Goal: Task Accomplishment & Management: Manage account settings

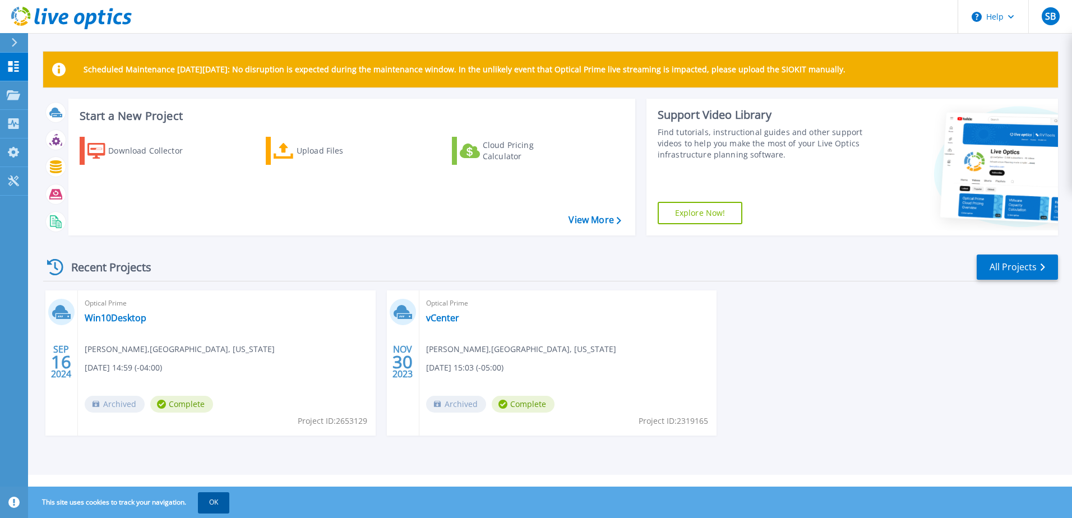
click at [219, 498] on button "OK" at bounding box center [213, 502] width 31 height 20
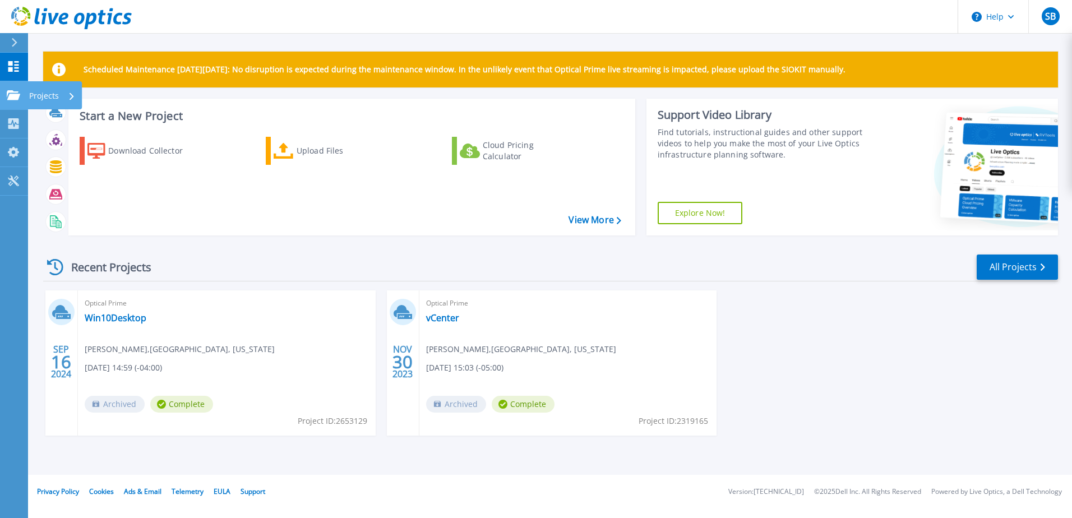
click at [12, 100] on link "Projects Projects" at bounding box center [14, 95] width 28 height 29
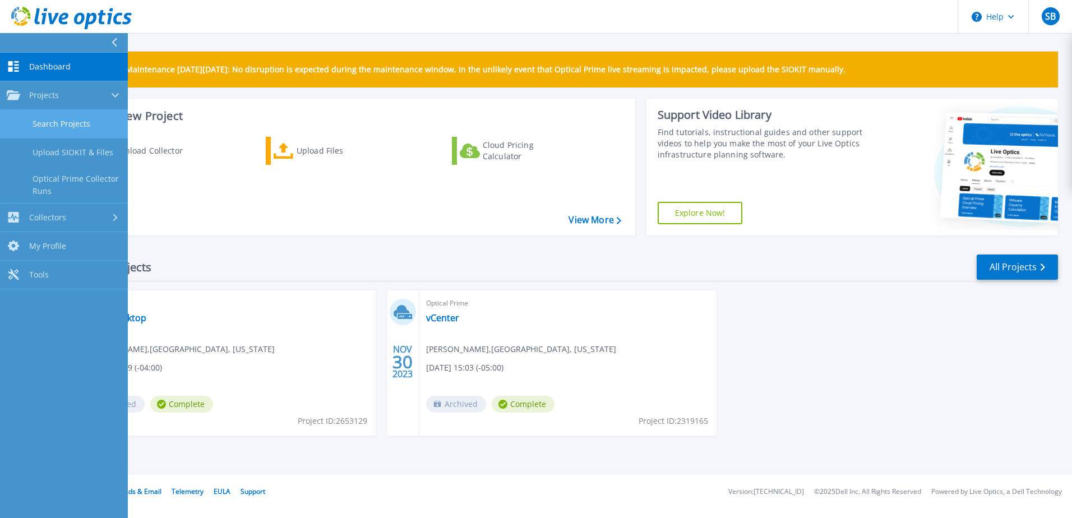
click at [38, 118] on link "Search Projects" at bounding box center [64, 124] width 128 height 29
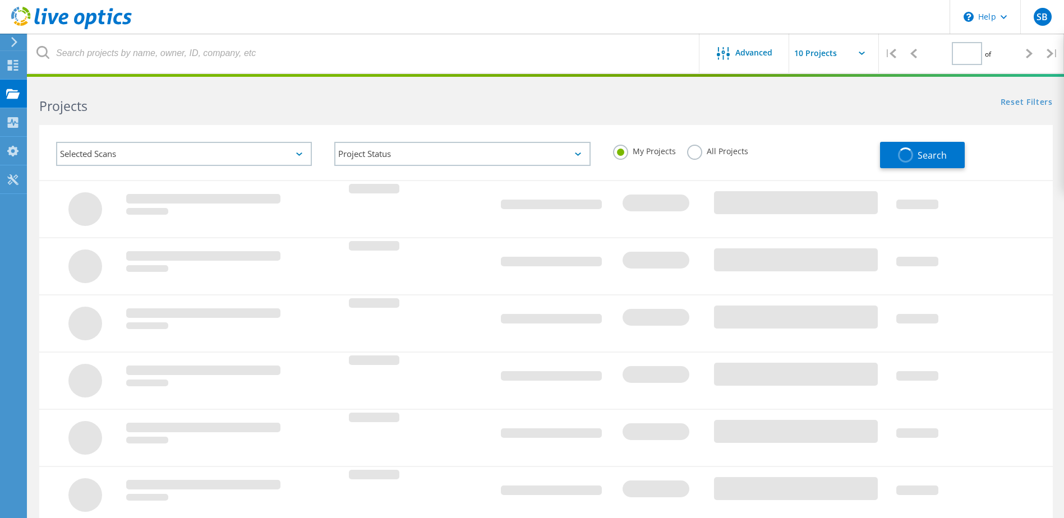
type input "1"
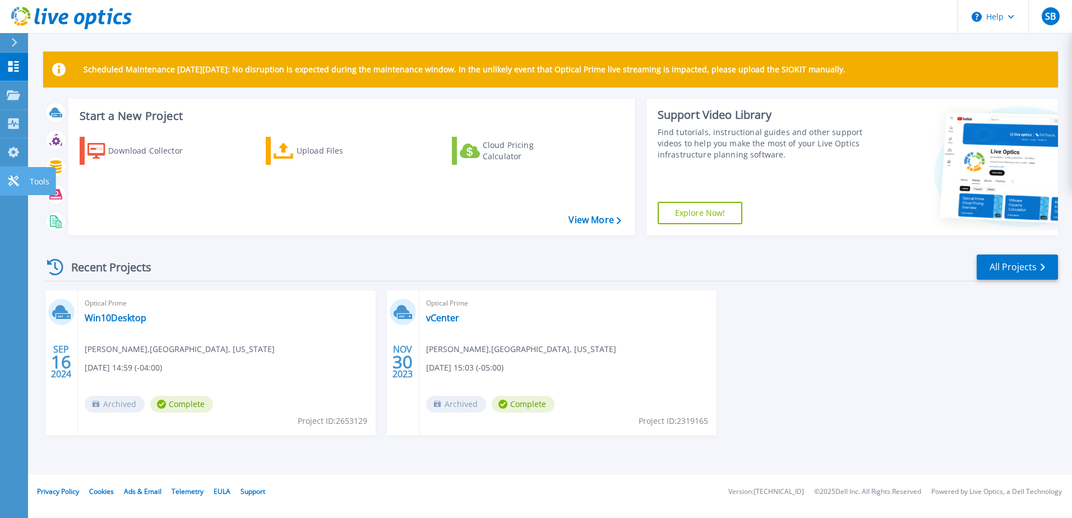
click at [11, 170] on link "Tools Tools" at bounding box center [14, 181] width 28 height 29
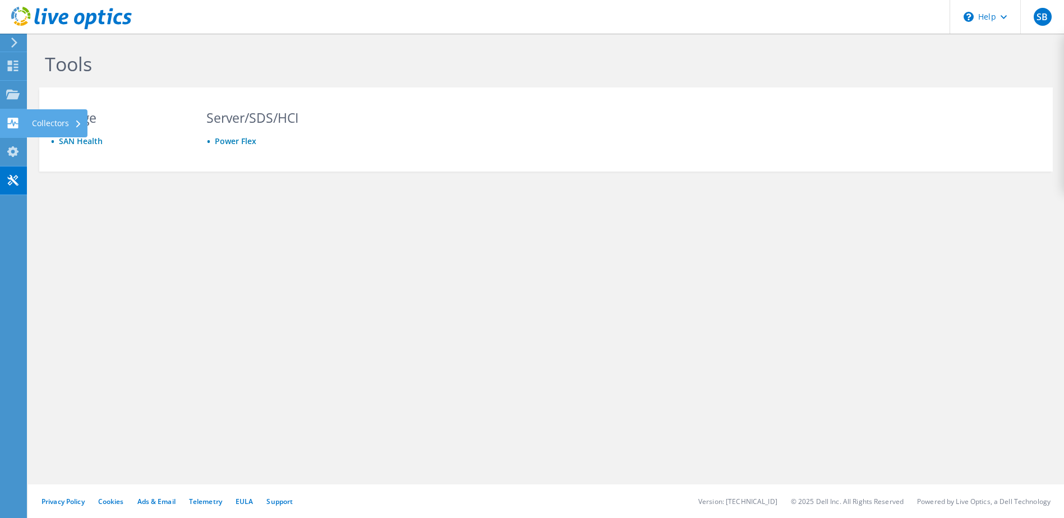
click at [12, 121] on icon at bounding box center [12, 123] width 13 height 11
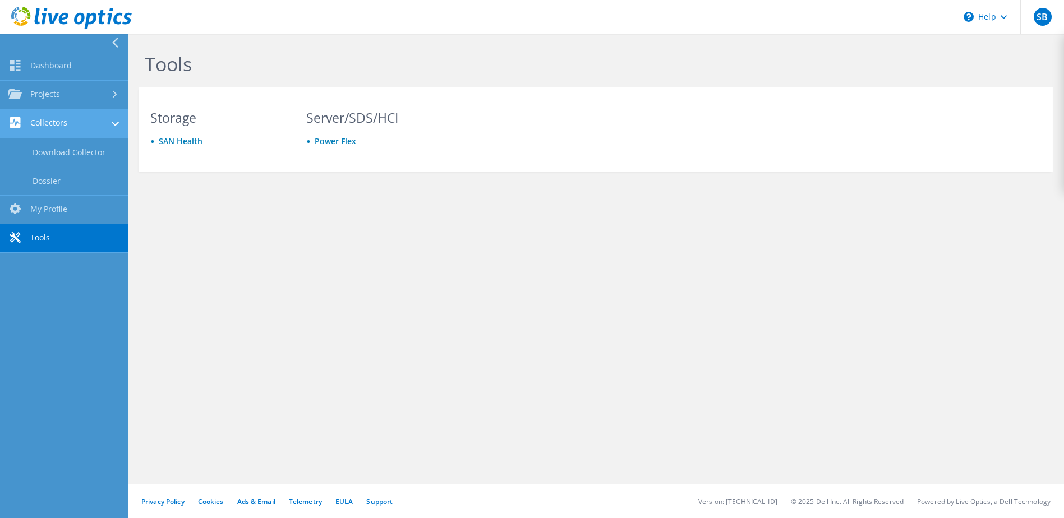
click at [59, 128] on link "Collectors" at bounding box center [64, 123] width 128 height 29
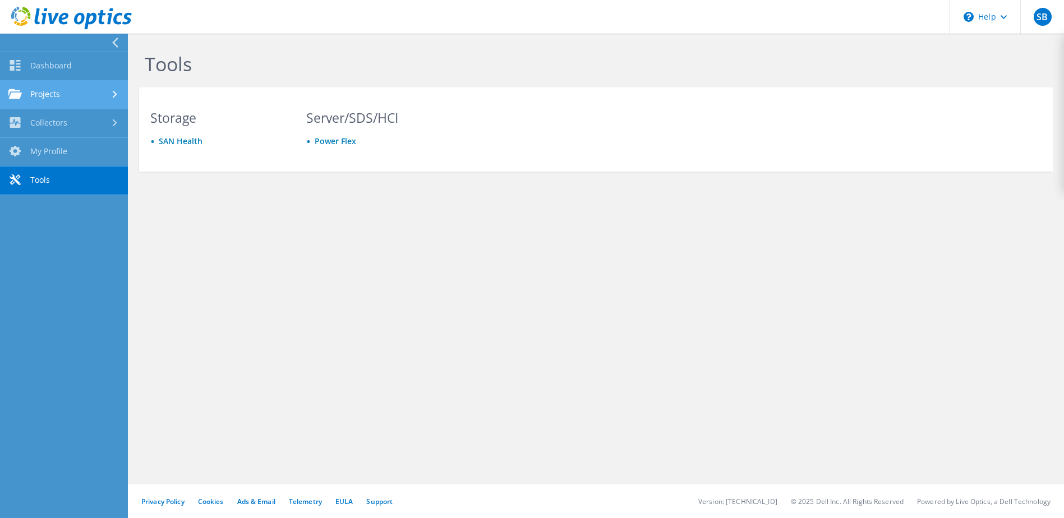
click at [54, 96] on link "Projects" at bounding box center [64, 95] width 128 height 29
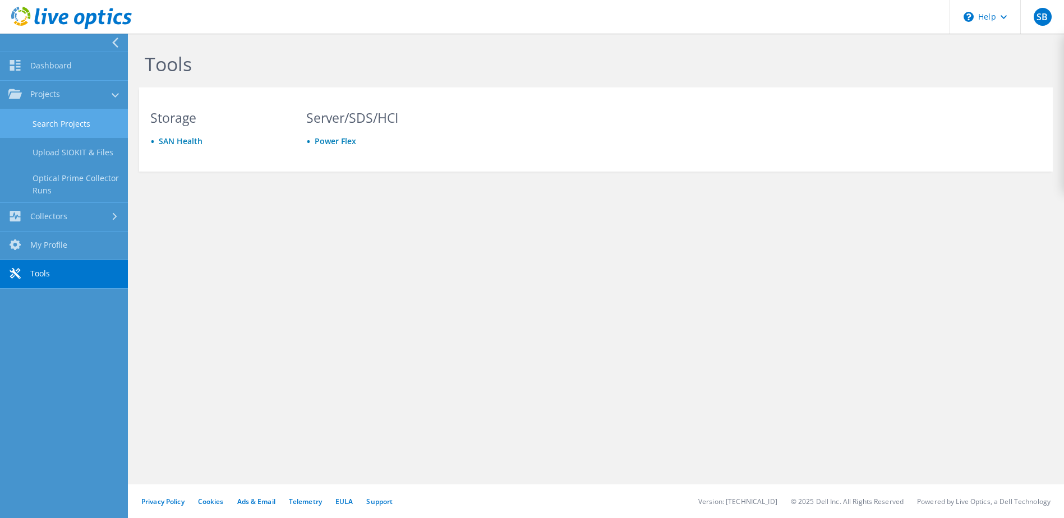
click at [75, 119] on link "Search Projects" at bounding box center [64, 123] width 128 height 29
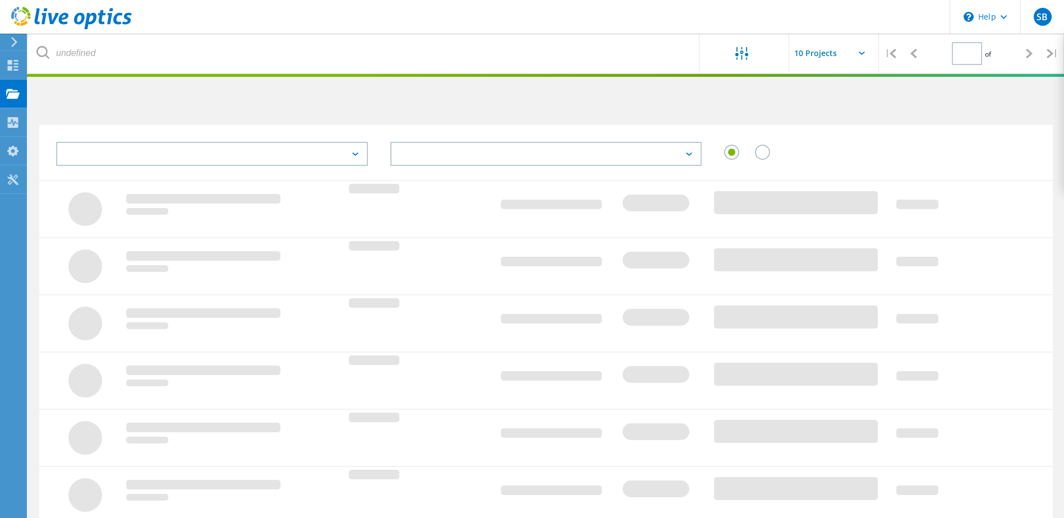
type input "1"
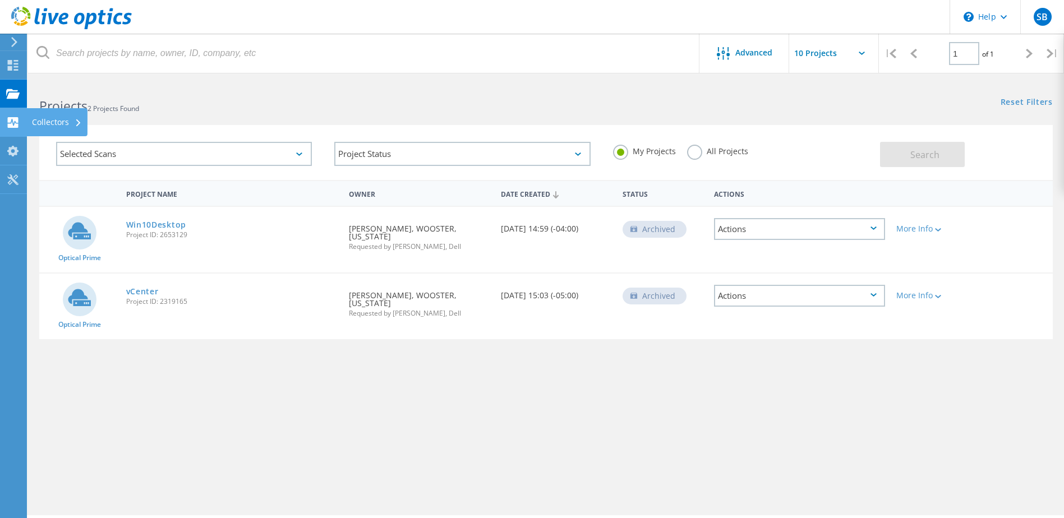
click at [16, 121] on use at bounding box center [13, 122] width 11 height 11
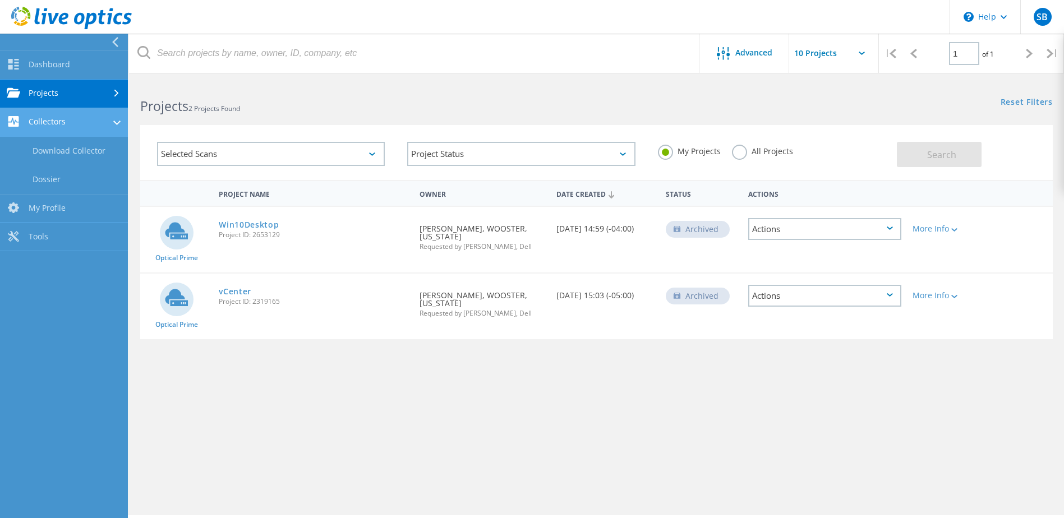
click at [54, 122] on link "Collectors" at bounding box center [64, 122] width 128 height 29
click at [56, 145] on link "My Profile" at bounding box center [64, 151] width 128 height 29
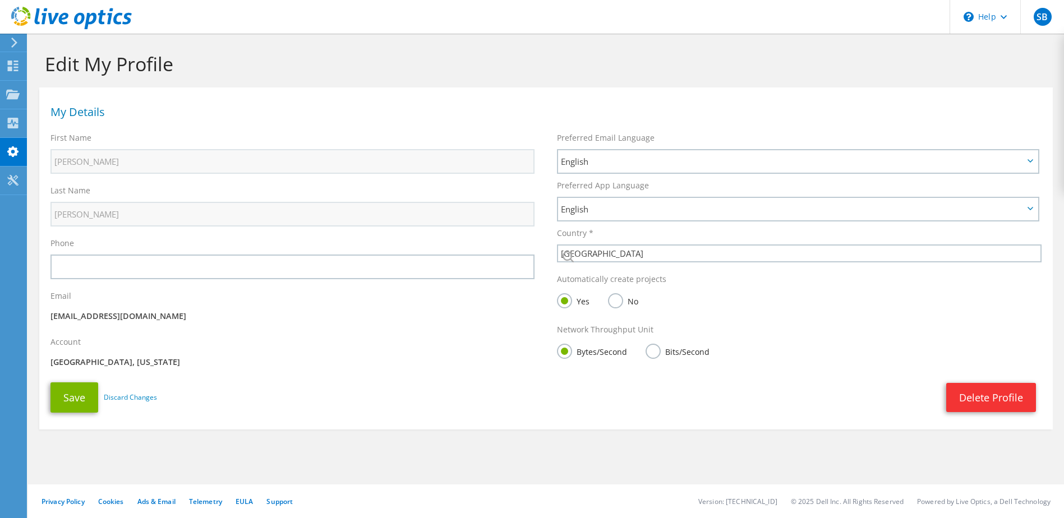
select select "224"
click at [57, 126] on div "My Details" at bounding box center [546, 110] width 1014 height 34
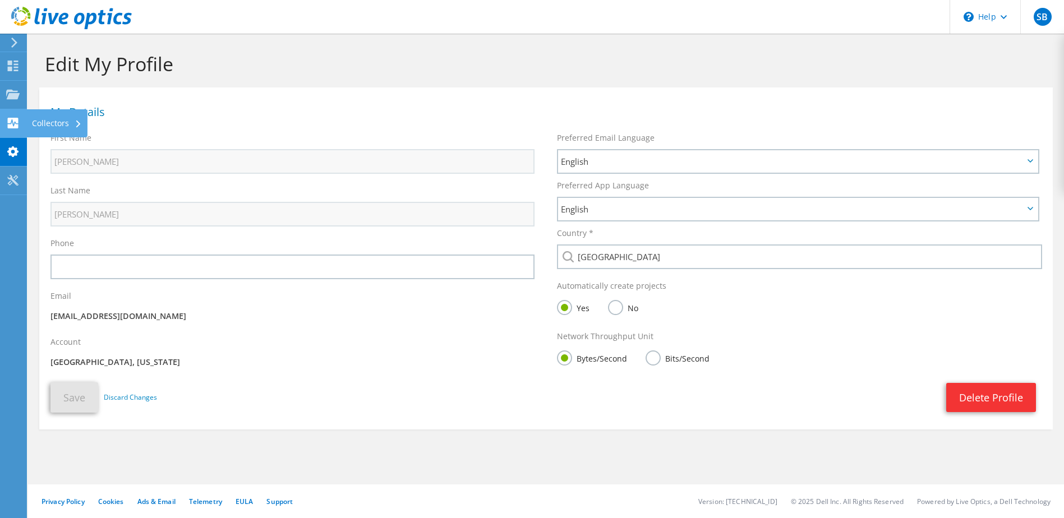
click at [11, 126] on use at bounding box center [13, 123] width 11 height 11
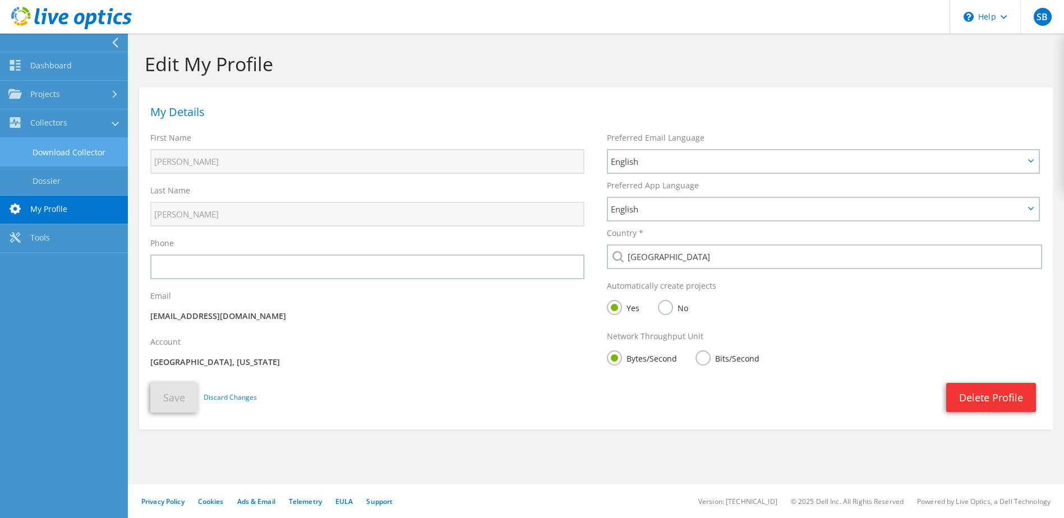
click at [68, 152] on link "Download Collector" at bounding box center [64, 152] width 128 height 29
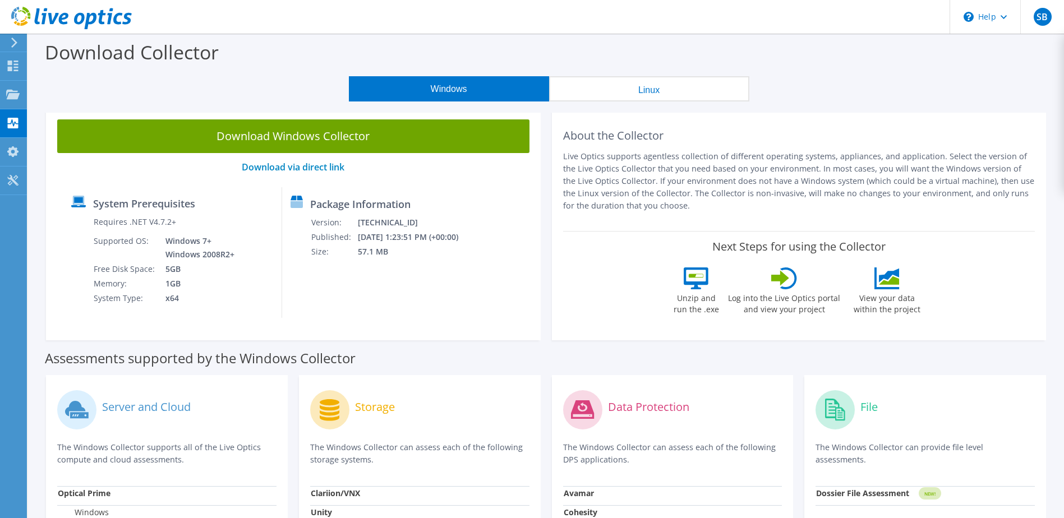
click at [17, 42] on icon at bounding box center [14, 43] width 8 height 10
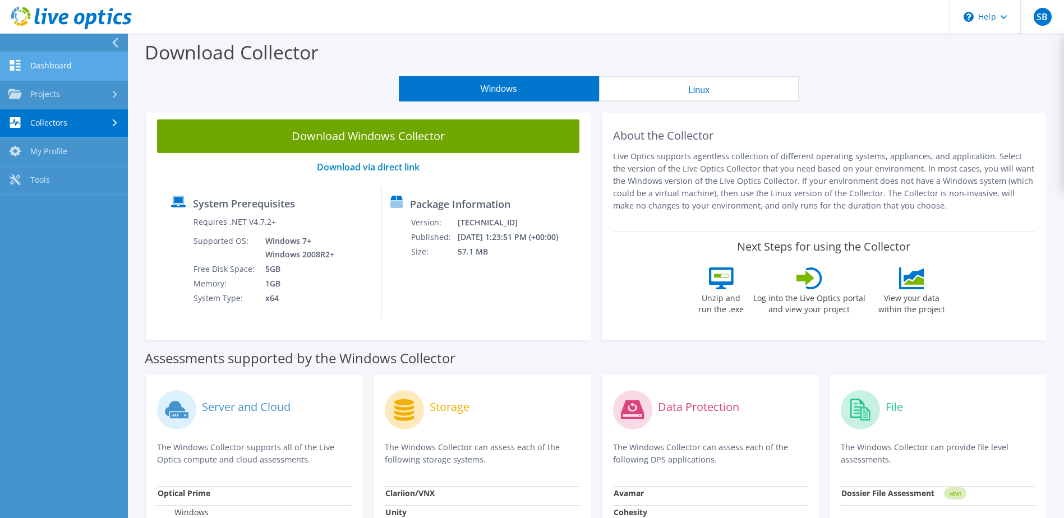
click at [43, 65] on link "Dashboard" at bounding box center [64, 66] width 128 height 29
